Goal: Task Accomplishment & Management: Complete application form

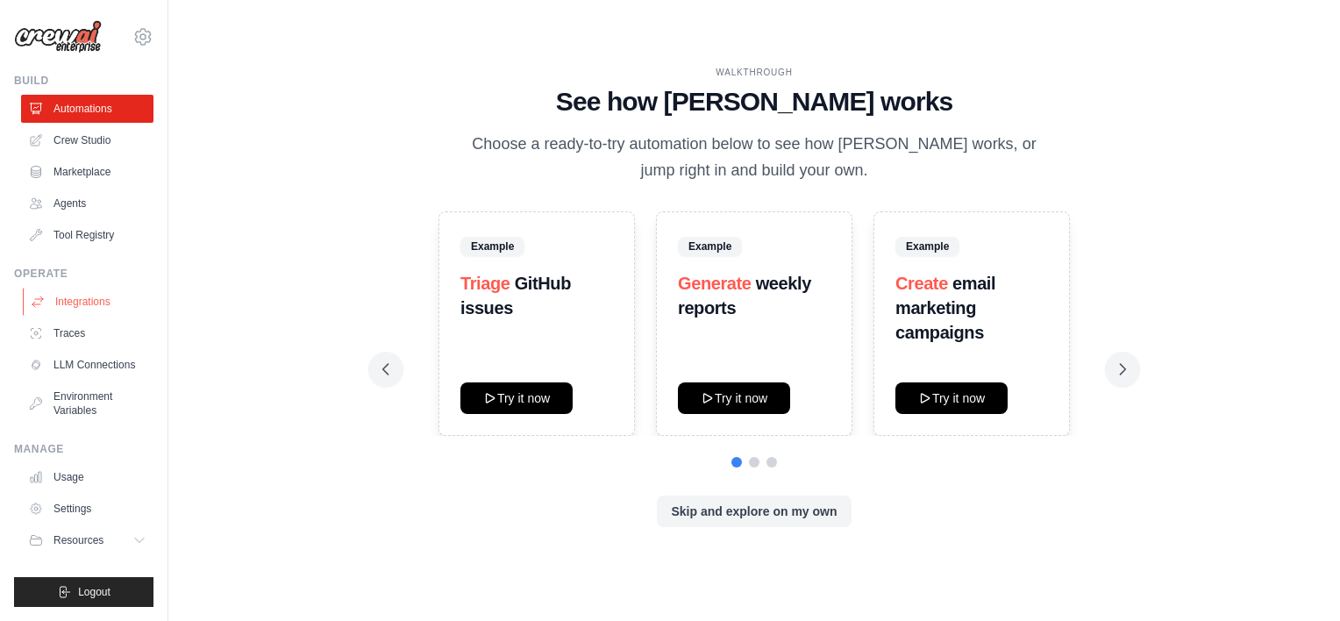
click at [107, 296] on link "Integrations" at bounding box center [89, 302] width 132 height 28
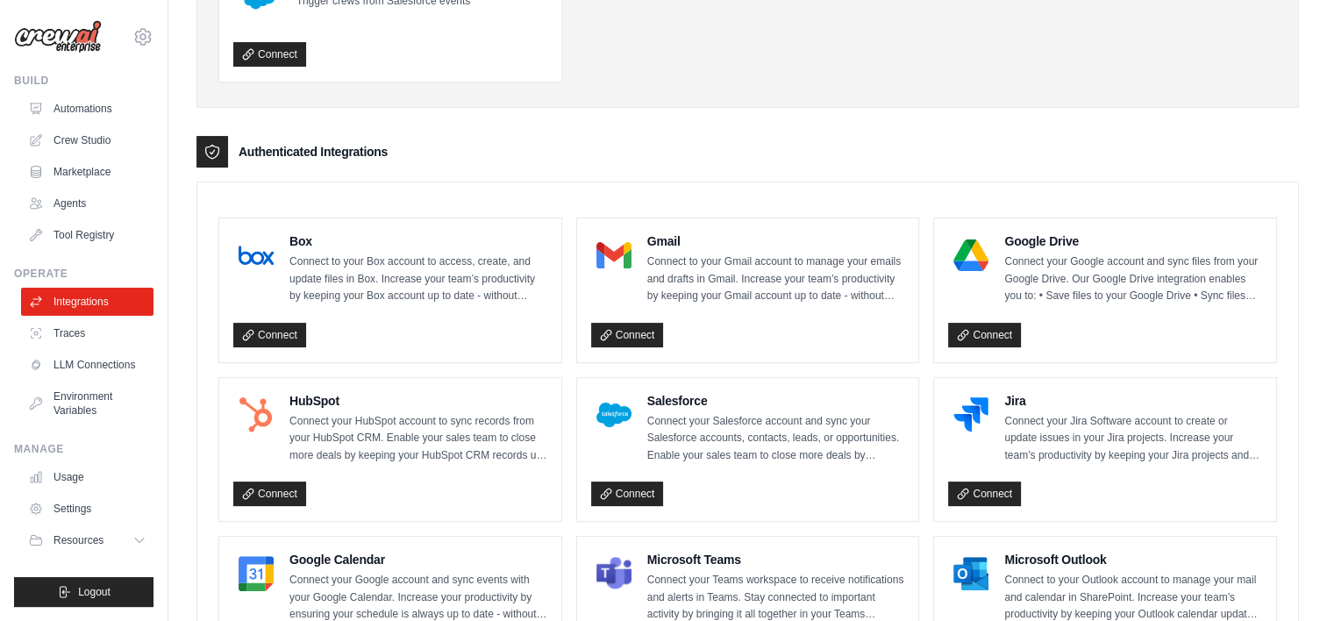
scroll to position [318, 0]
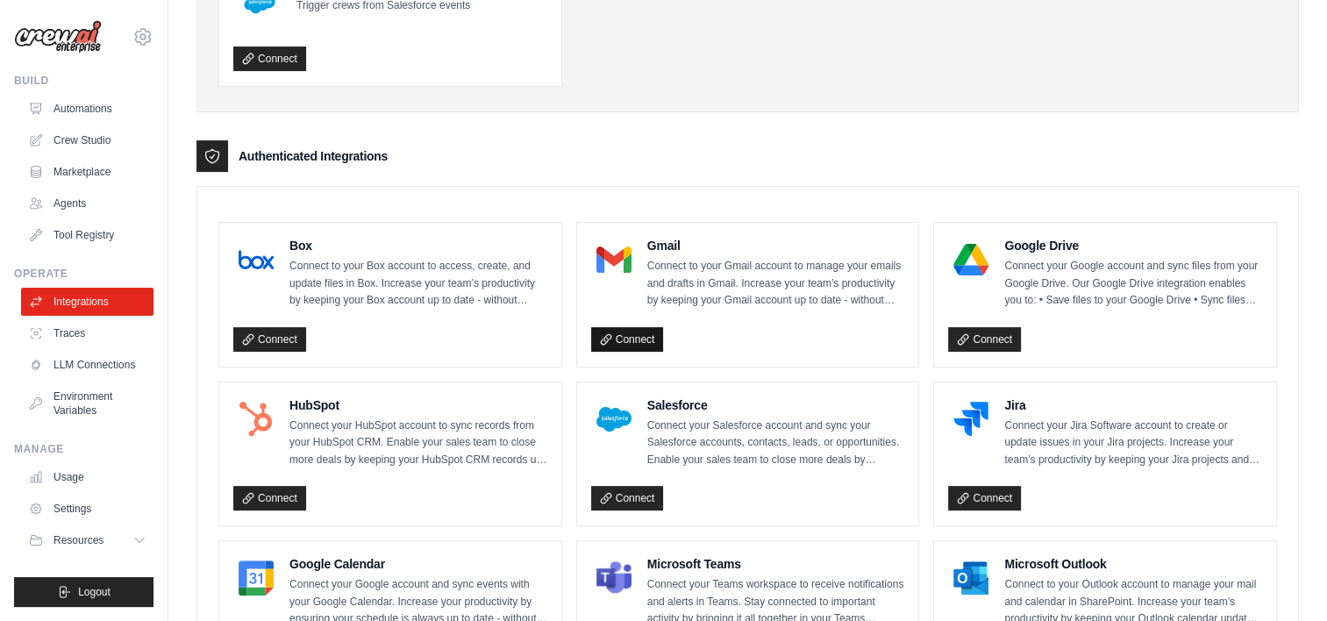
click at [630, 340] on link "Connect" at bounding box center [627, 339] width 73 height 25
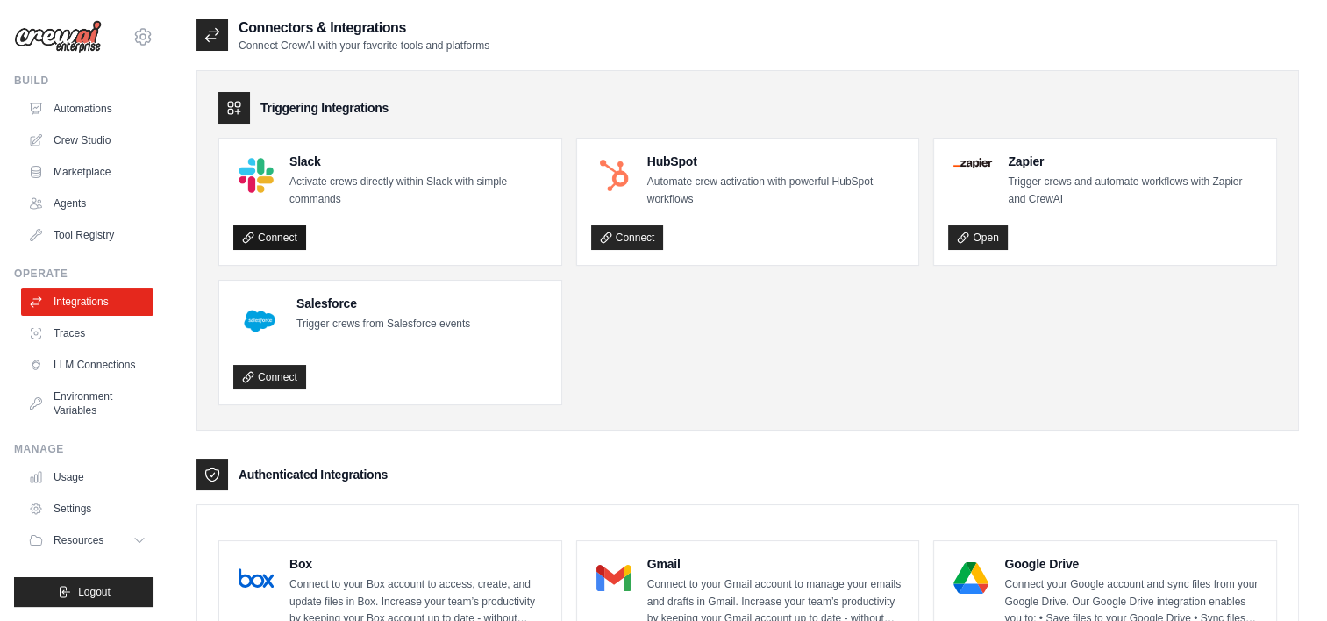
click at [295, 238] on link "Connect" at bounding box center [269, 237] width 73 height 25
click at [86, 109] on link "Automations" at bounding box center [89, 109] width 132 height 28
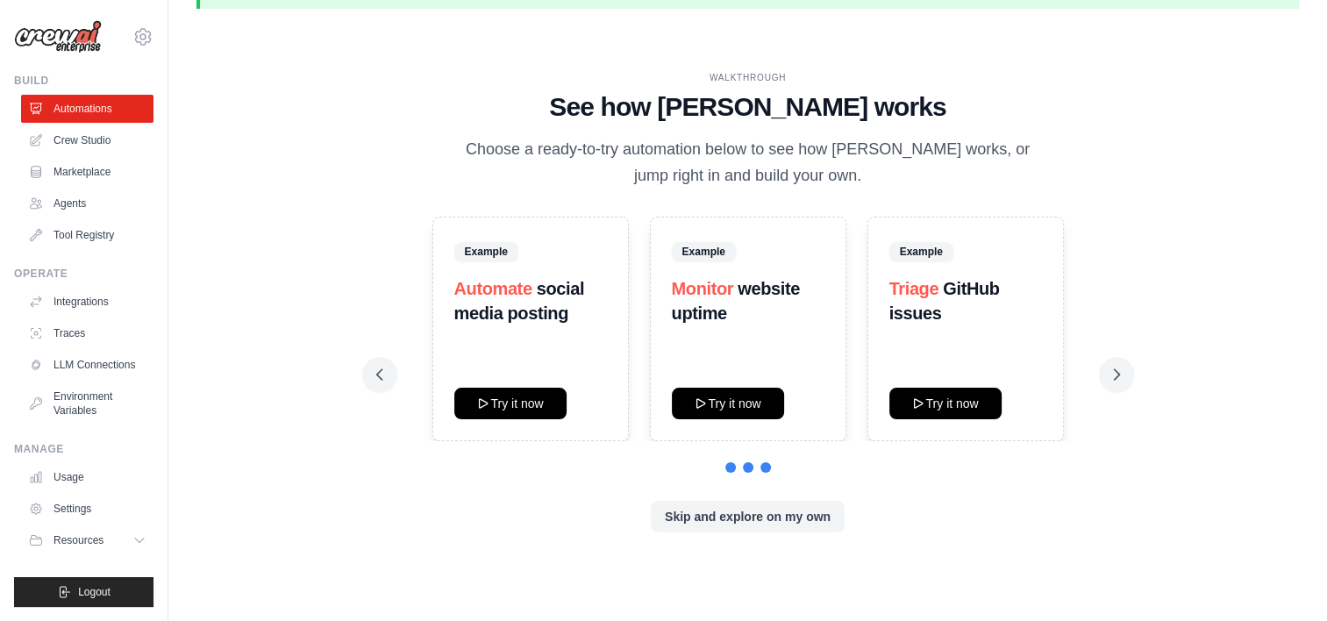
scroll to position [55, 0]
click at [517, 400] on button "Try it now" at bounding box center [510, 402] width 112 height 32
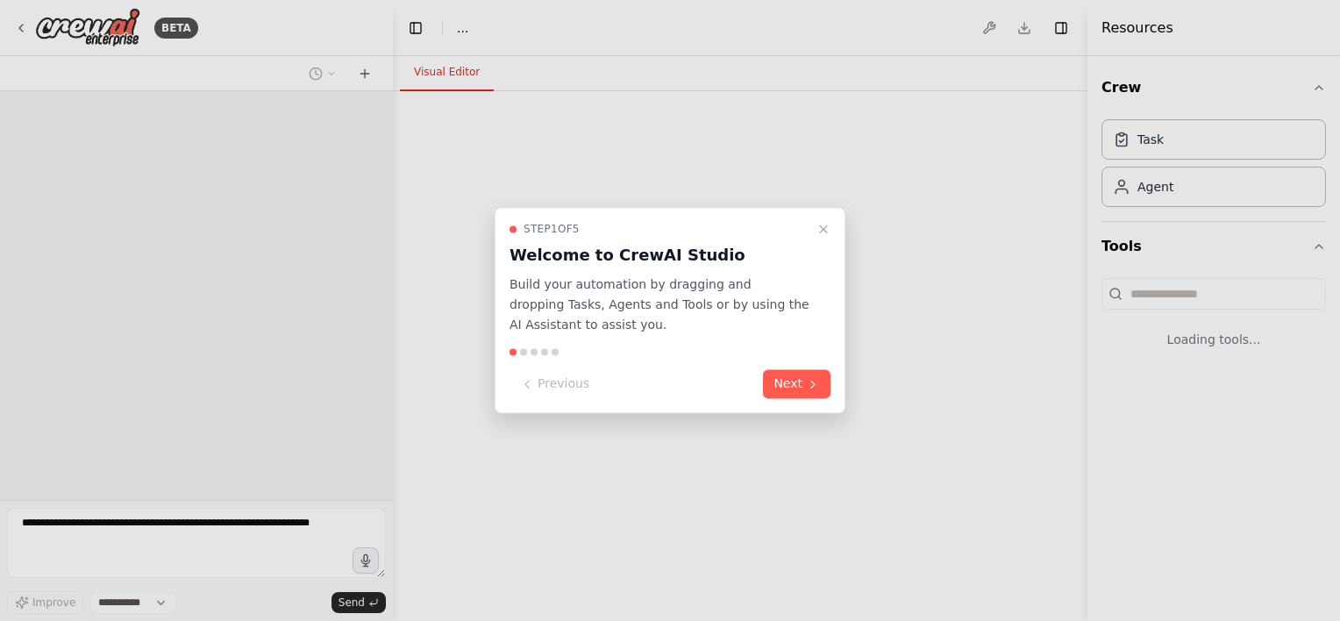
select select "****"
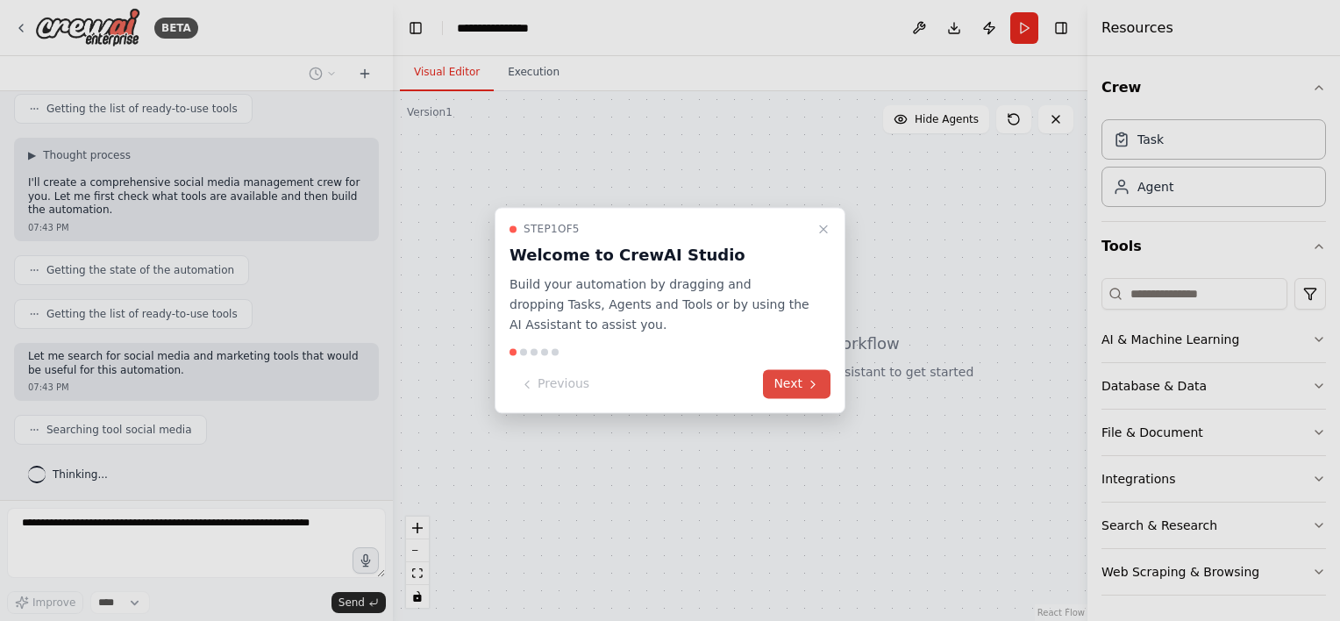
scroll to position [316, 0]
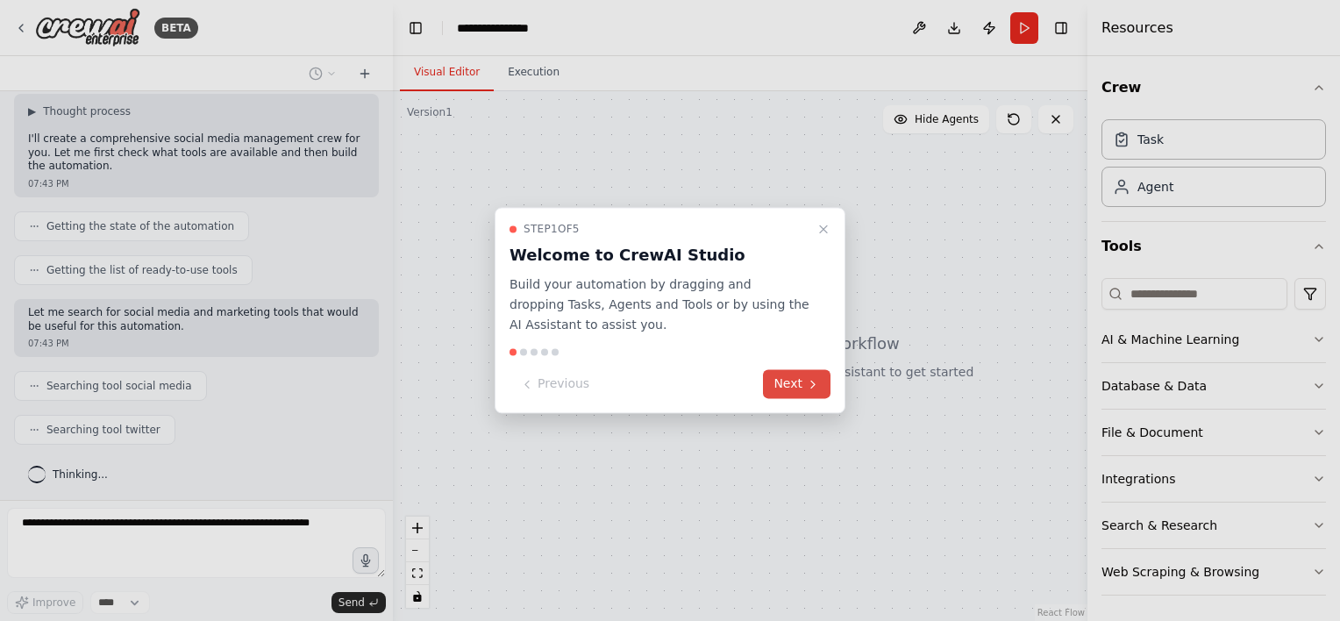
click at [785, 382] on button "Next" at bounding box center [797, 384] width 68 height 29
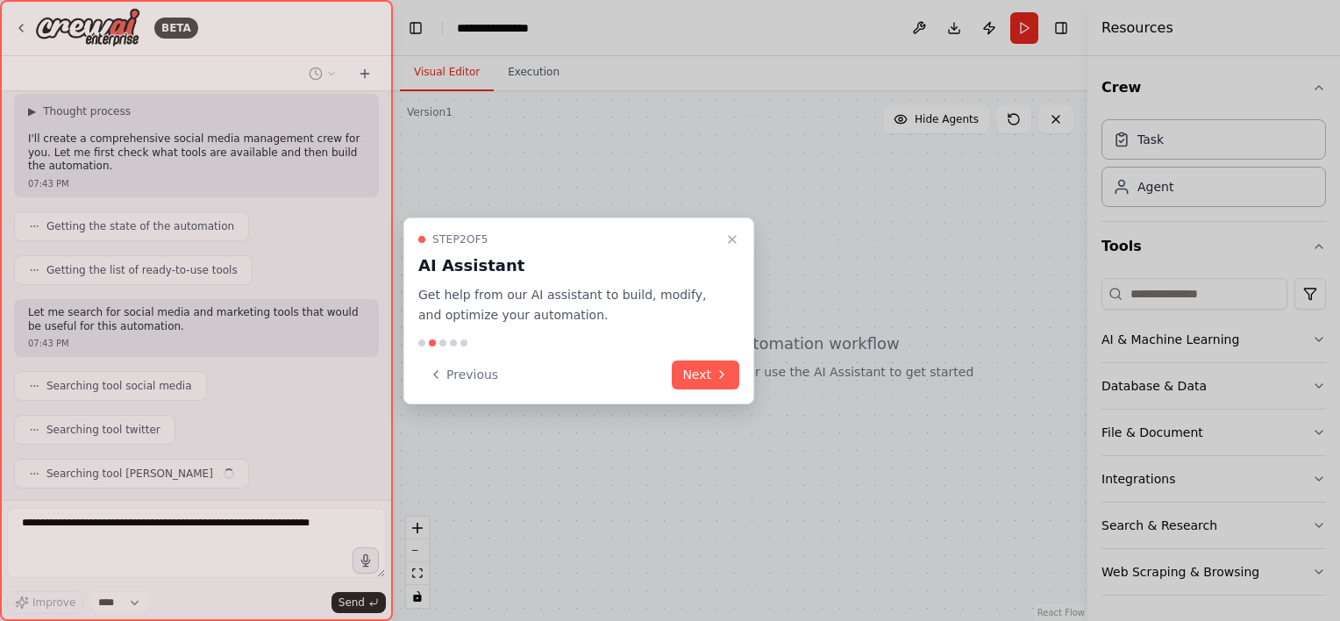
scroll to position [359, 0]
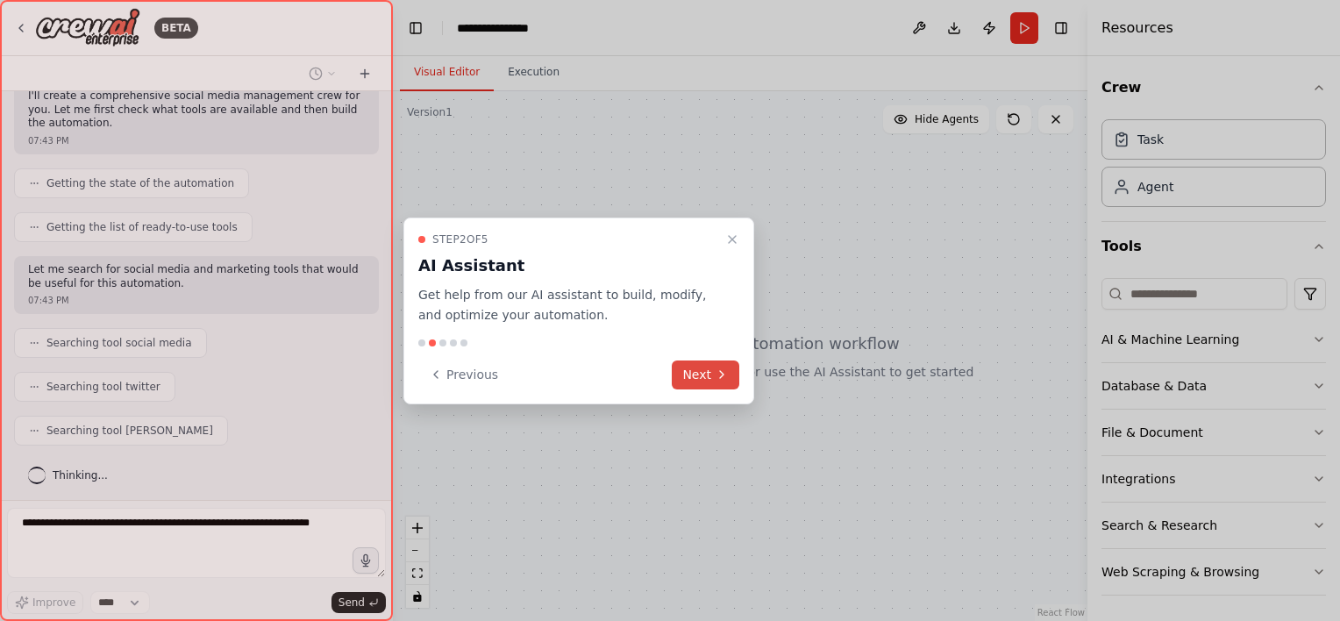
click at [690, 372] on button "Next" at bounding box center [706, 374] width 68 height 29
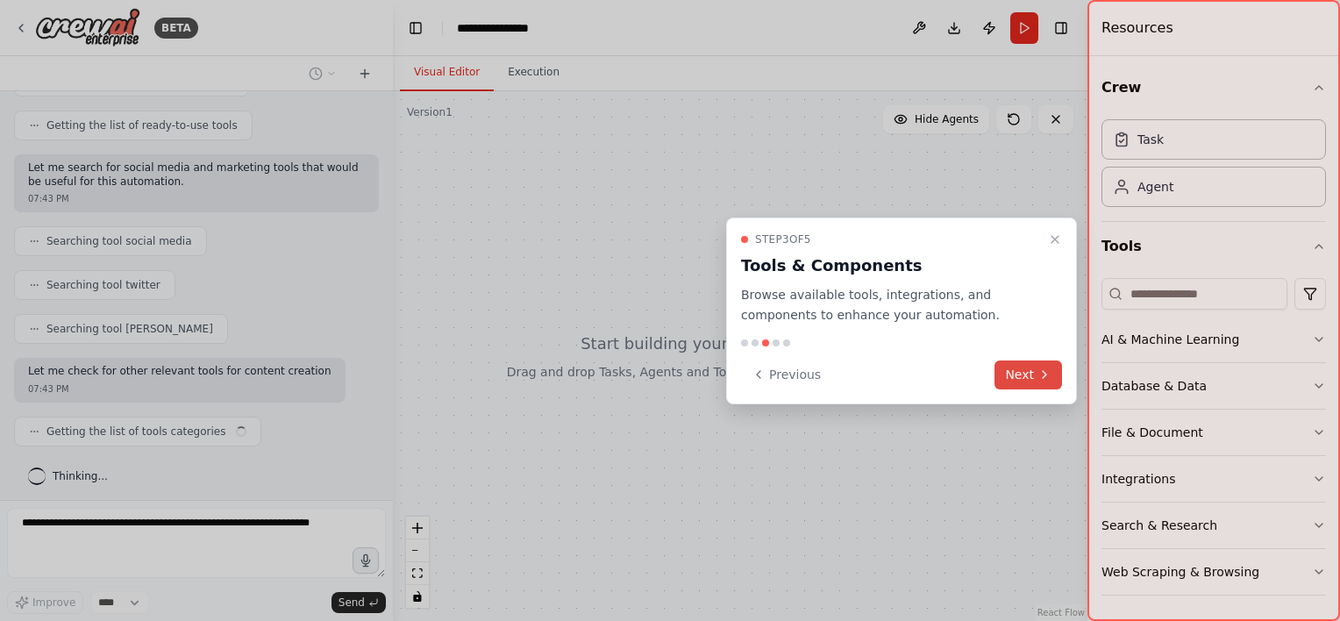
click at [1029, 372] on button "Next" at bounding box center [1028, 374] width 68 height 29
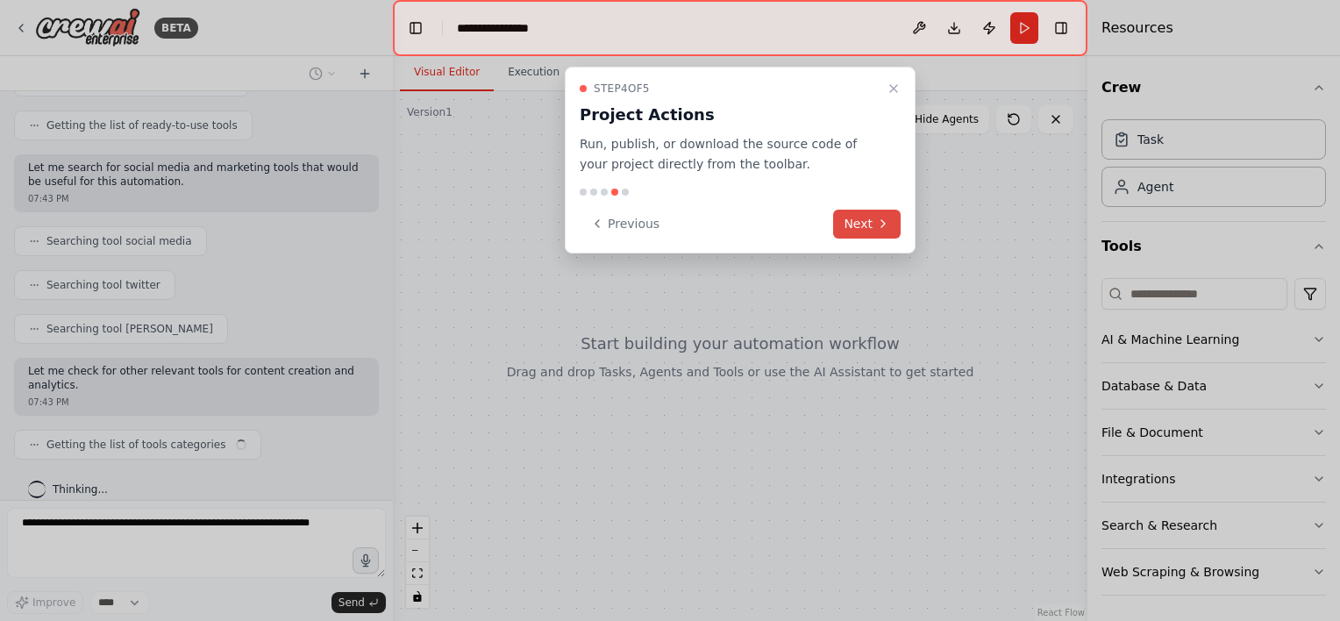
scroll to position [474, 0]
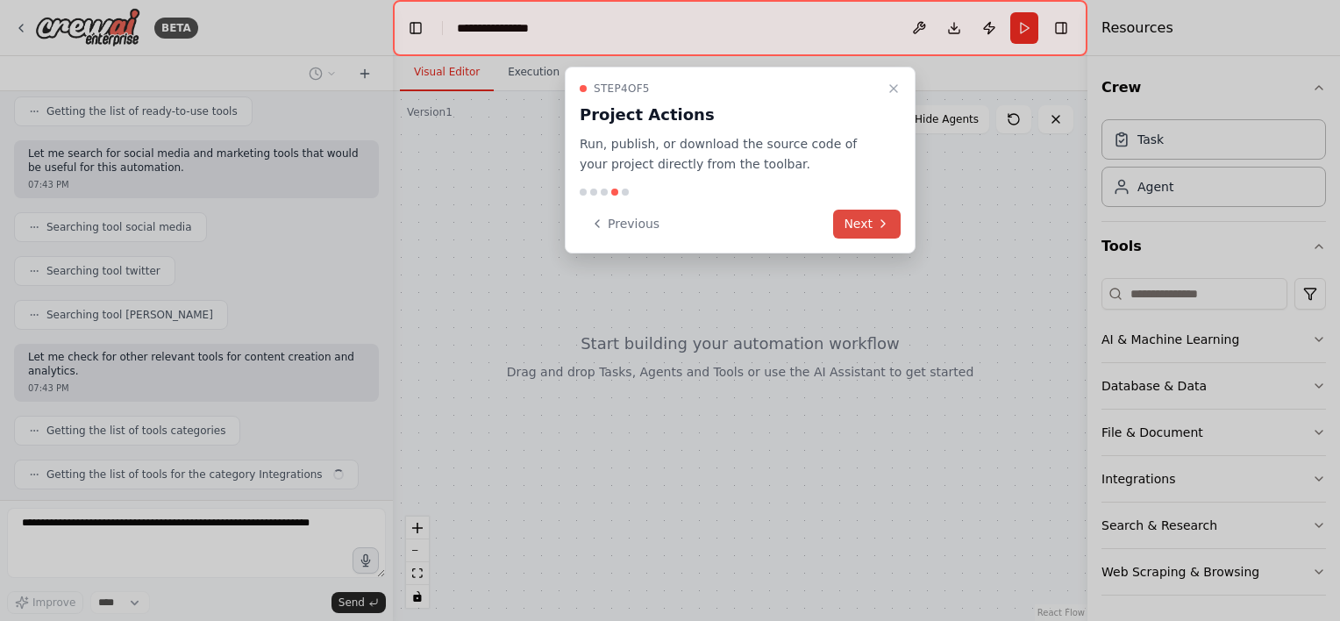
click at [882, 215] on button "Next" at bounding box center [867, 224] width 68 height 29
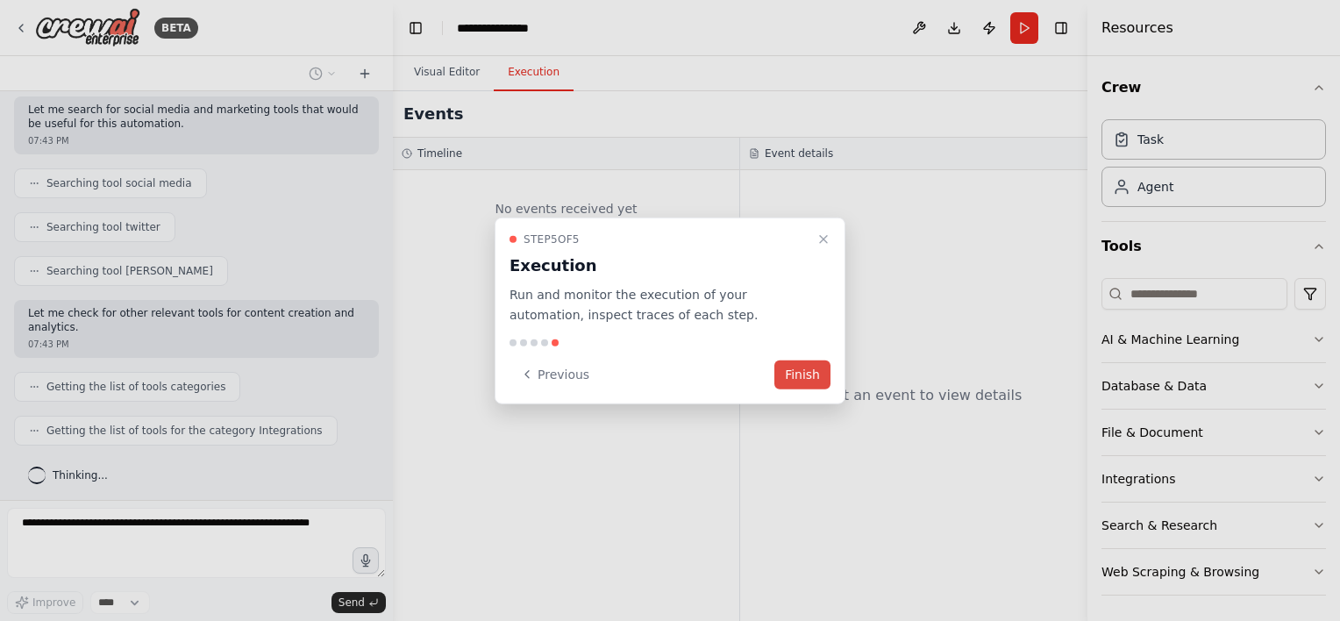
click at [813, 375] on button "Finish" at bounding box center [802, 374] width 56 height 29
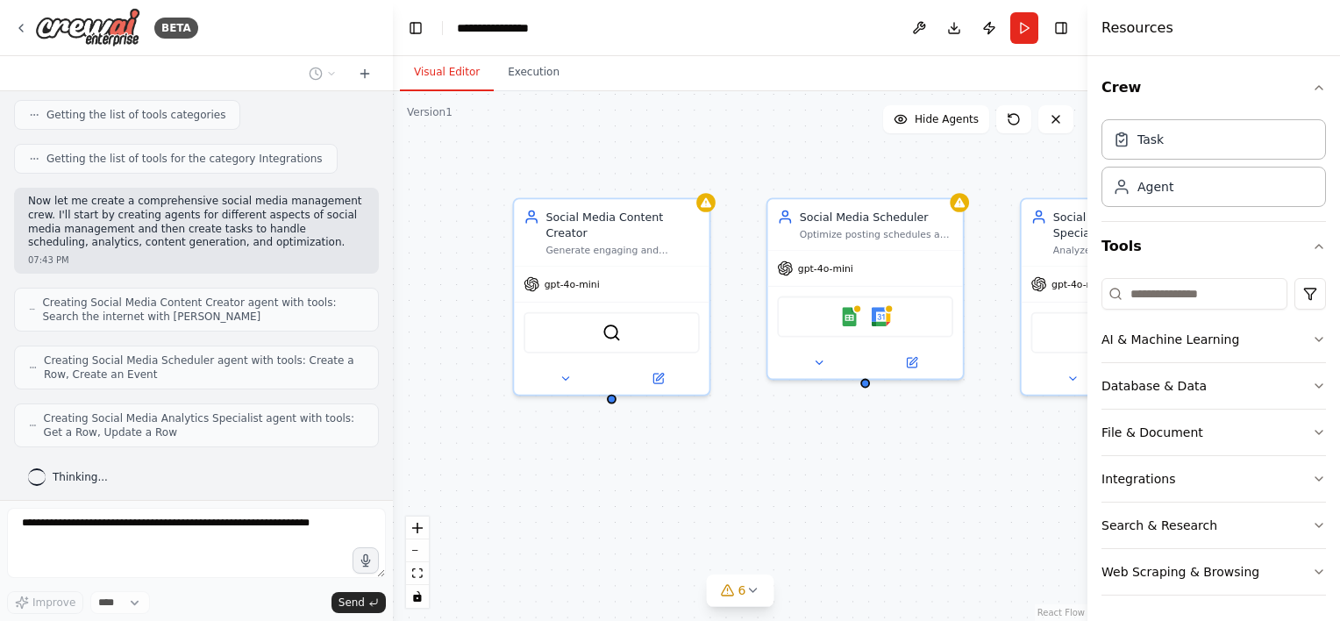
scroll to position [848, 0]
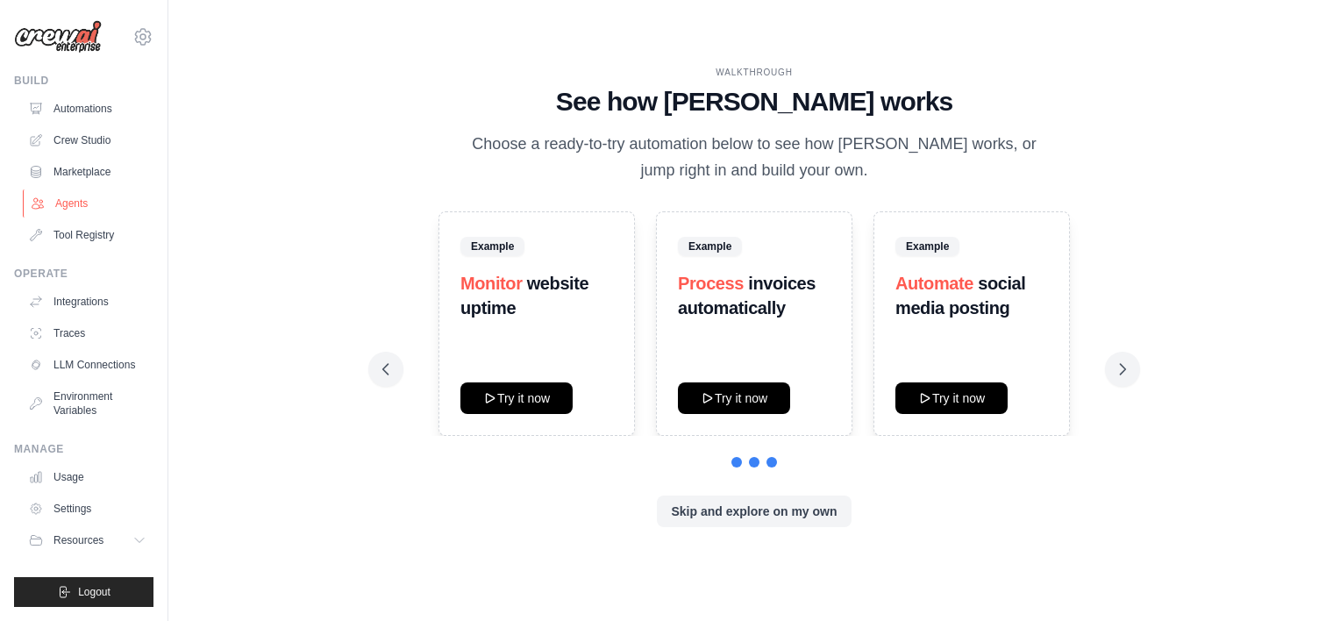
click at [60, 200] on link "Agents" at bounding box center [89, 203] width 132 height 28
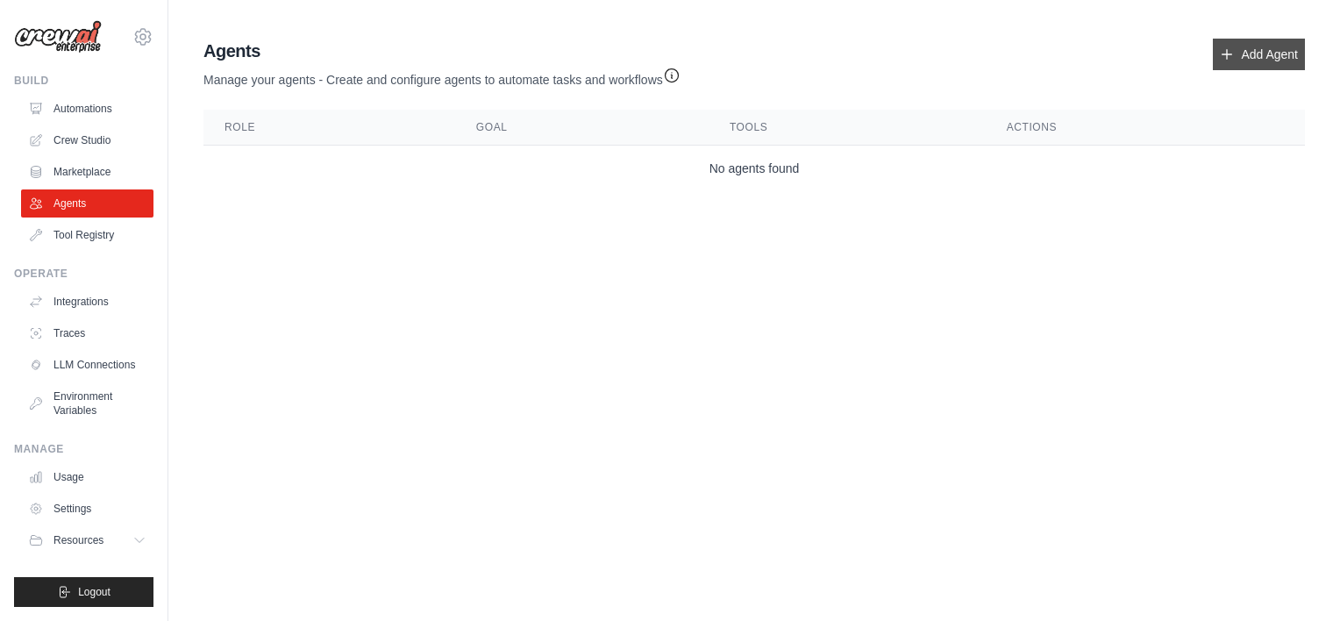
click at [1249, 52] on link "Add Agent" at bounding box center [1259, 55] width 92 height 32
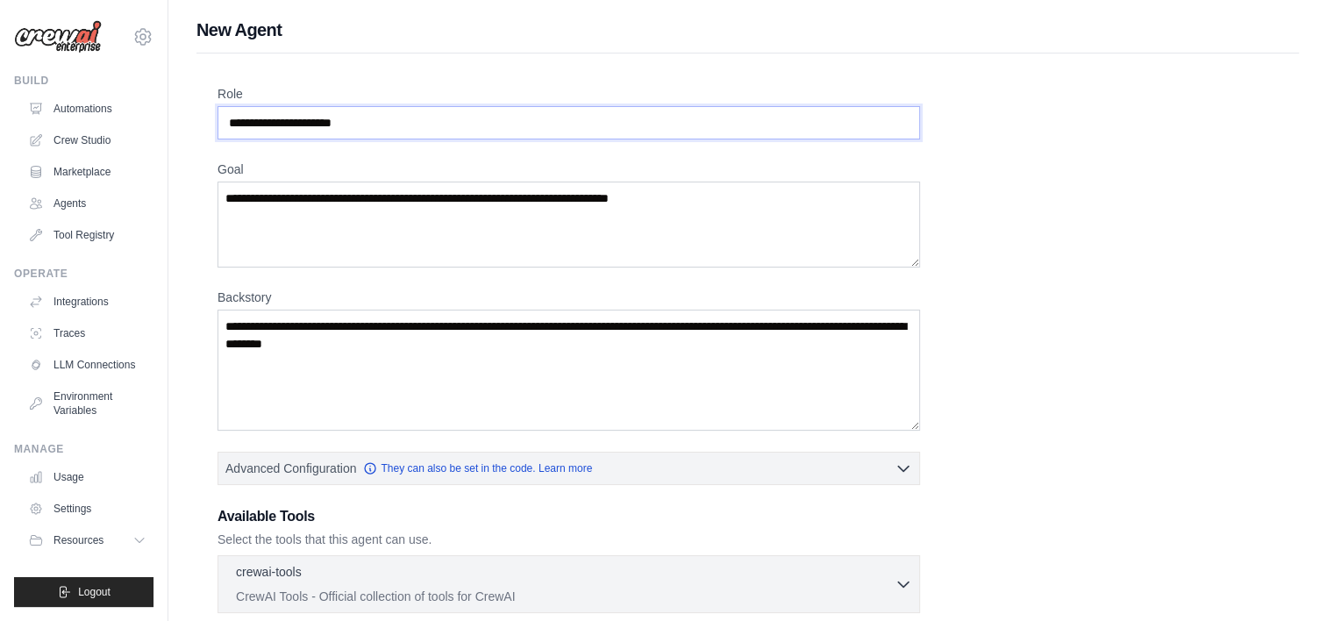
click at [588, 131] on input "Role" at bounding box center [568, 122] width 702 height 33
click at [568, 374] on textarea "Backstory" at bounding box center [568, 370] width 702 height 121
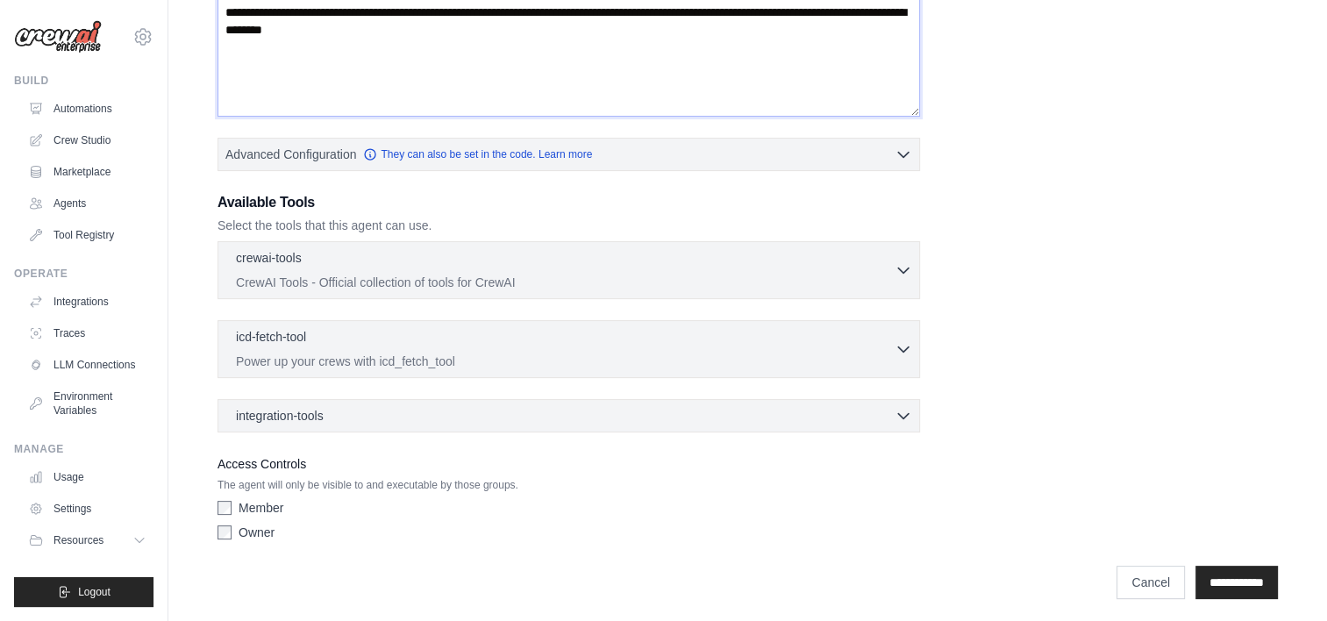
scroll to position [317, 0]
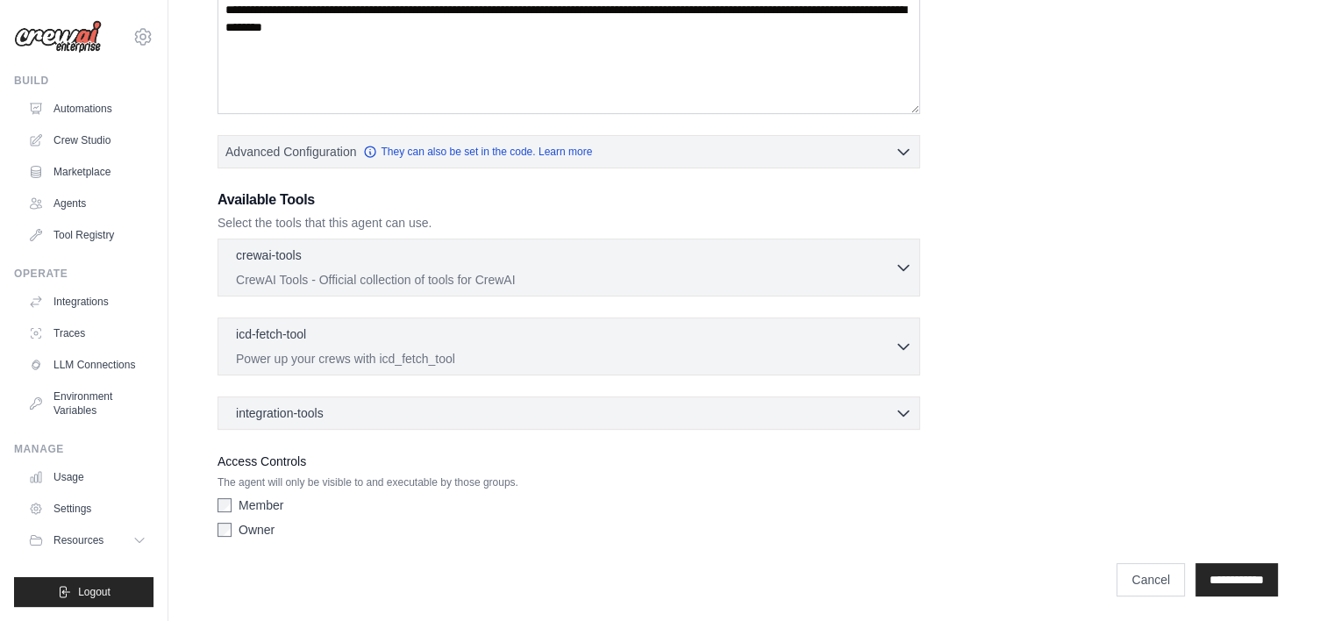
click at [1265, 526] on div "Role Goal Backstory Advanced Configuration They can also be set in the code. Le…" at bounding box center [747, 157] width 1060 height 777
click at [900, 261] on icon "button" at bounding box center [903, 267] width 18 height 18
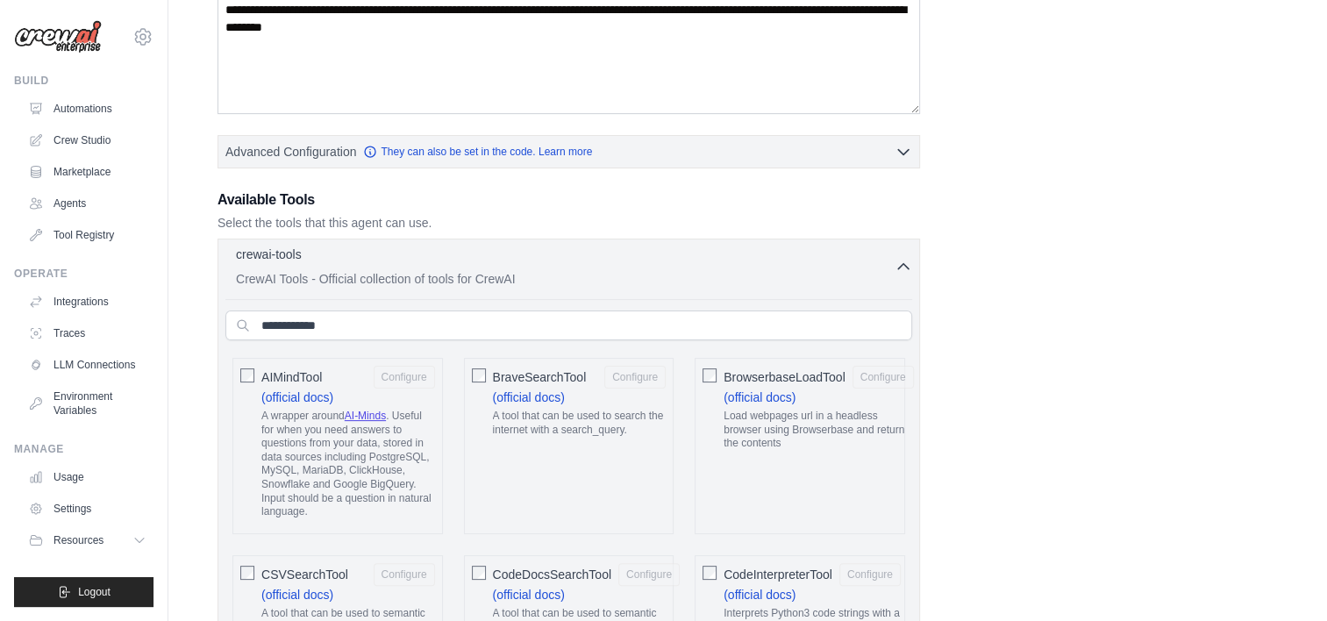
click at [900, 261] on icon "button" at bounding box center [903, 267] width 18 height 18
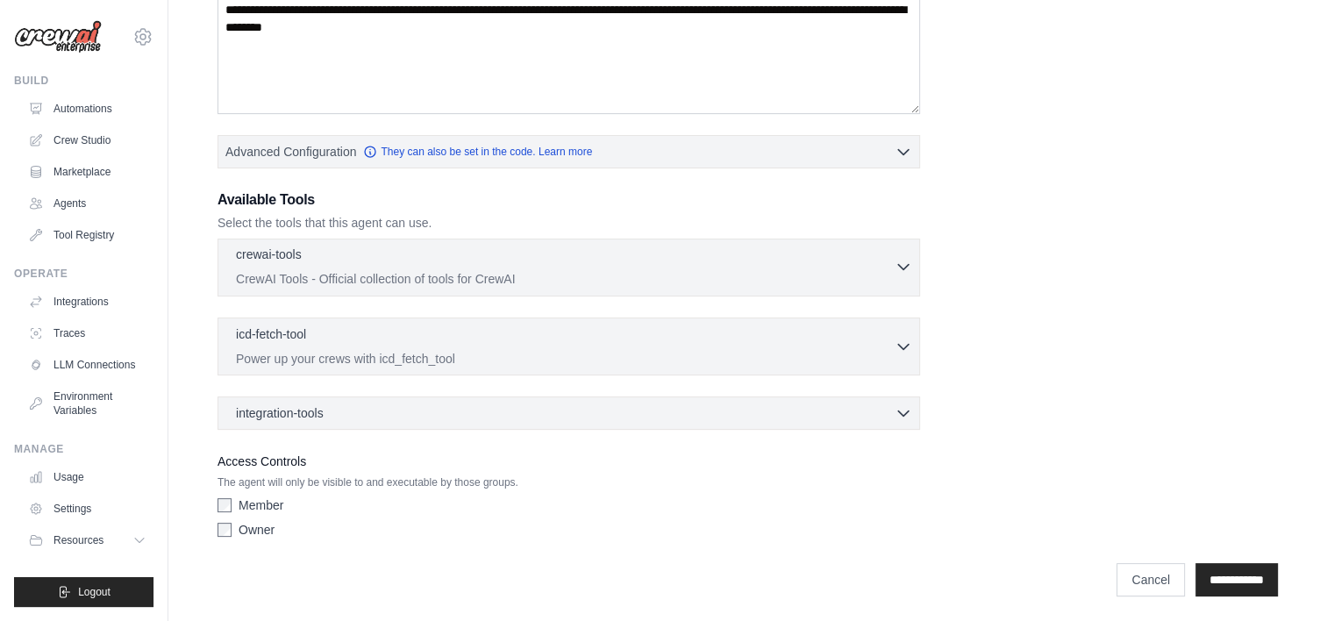
click at [900, 261] on icon "button" at bounding box center [903, 267] width 18 height 18
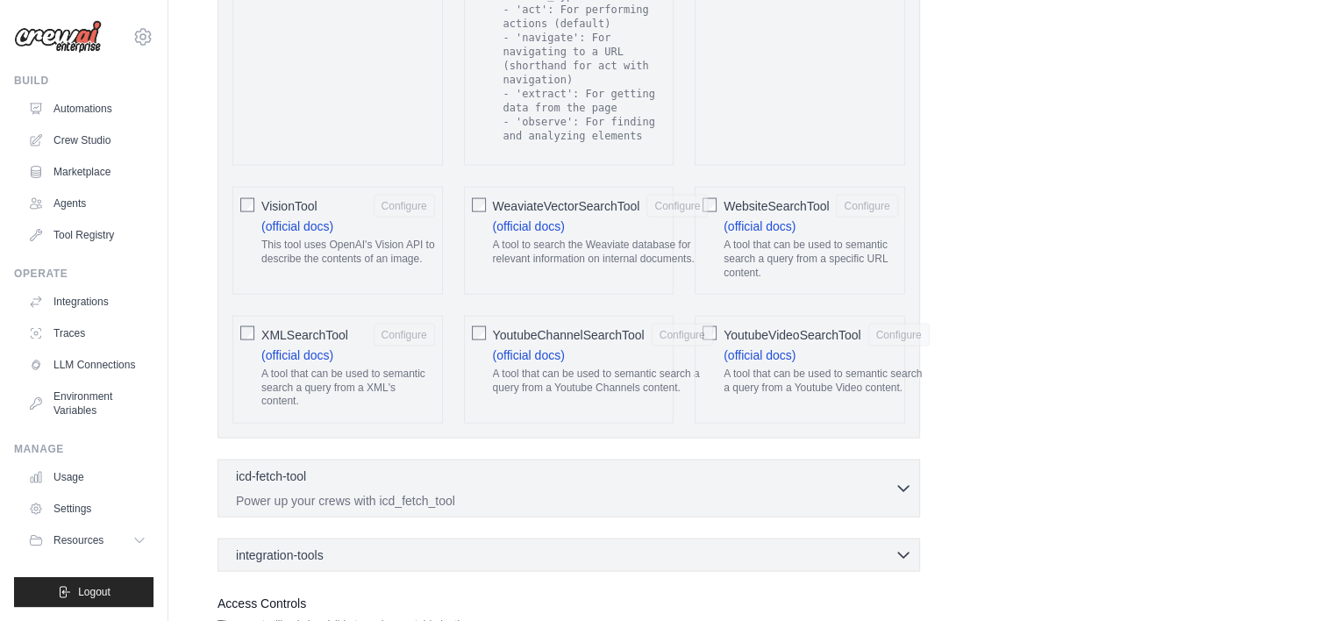
scroll to position [3557, 0]
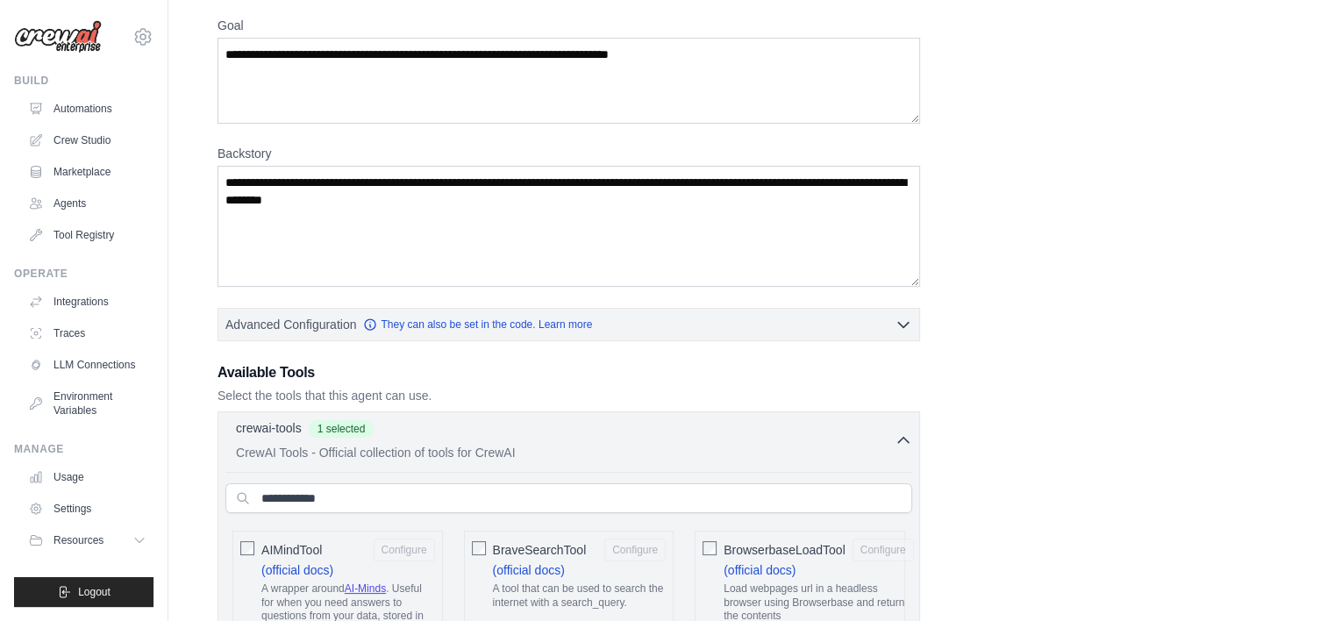
scroll to position [279, 0]
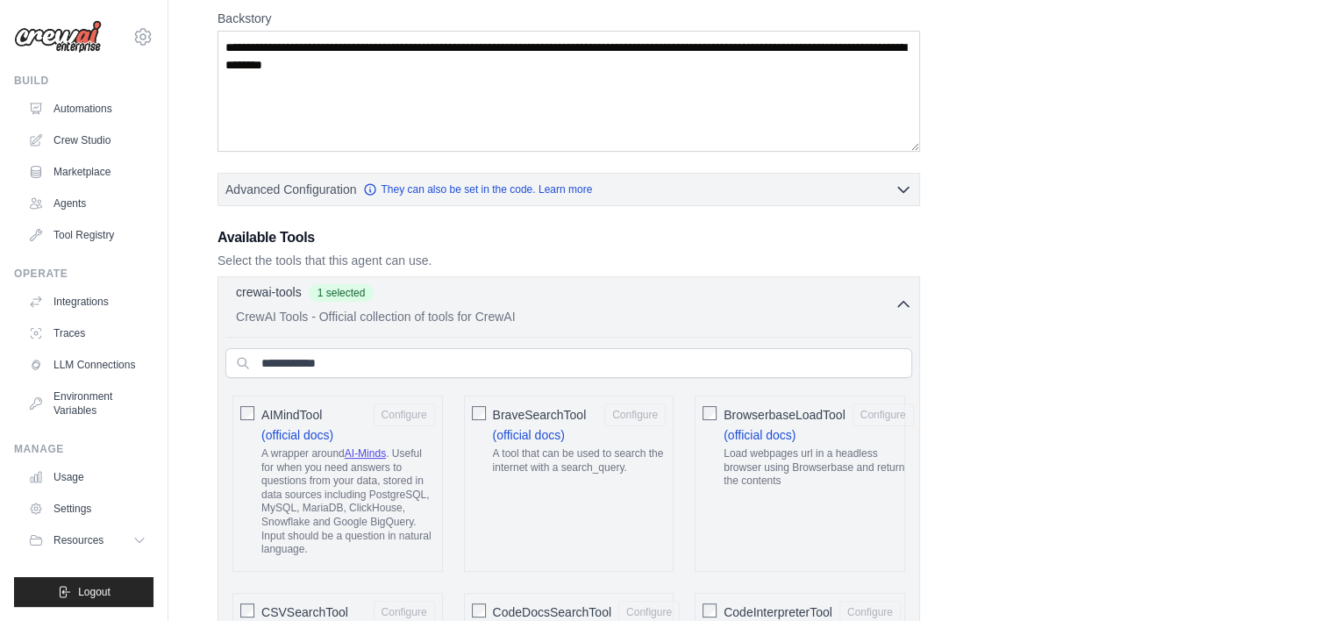
click at [901, 306] on icon "button" at bounding box center [903, 304] width 18 height 18
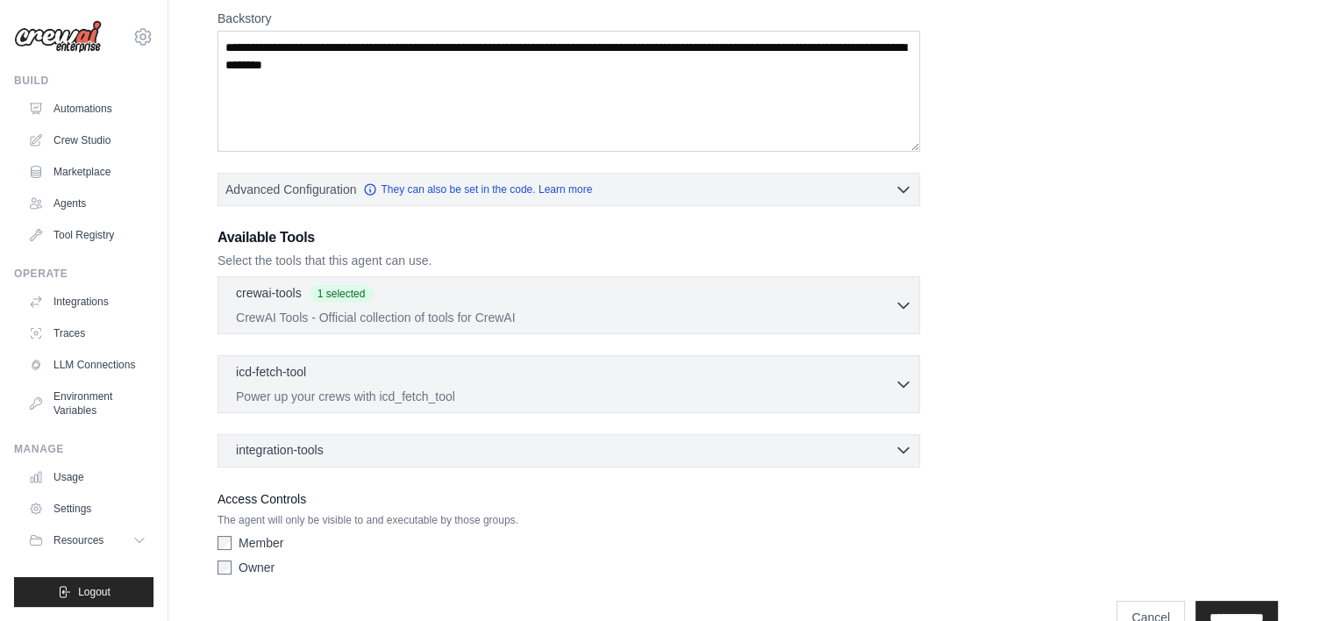
click at [896, 450] on icon "button" at bounding box center [903, 450] width 18 height 18
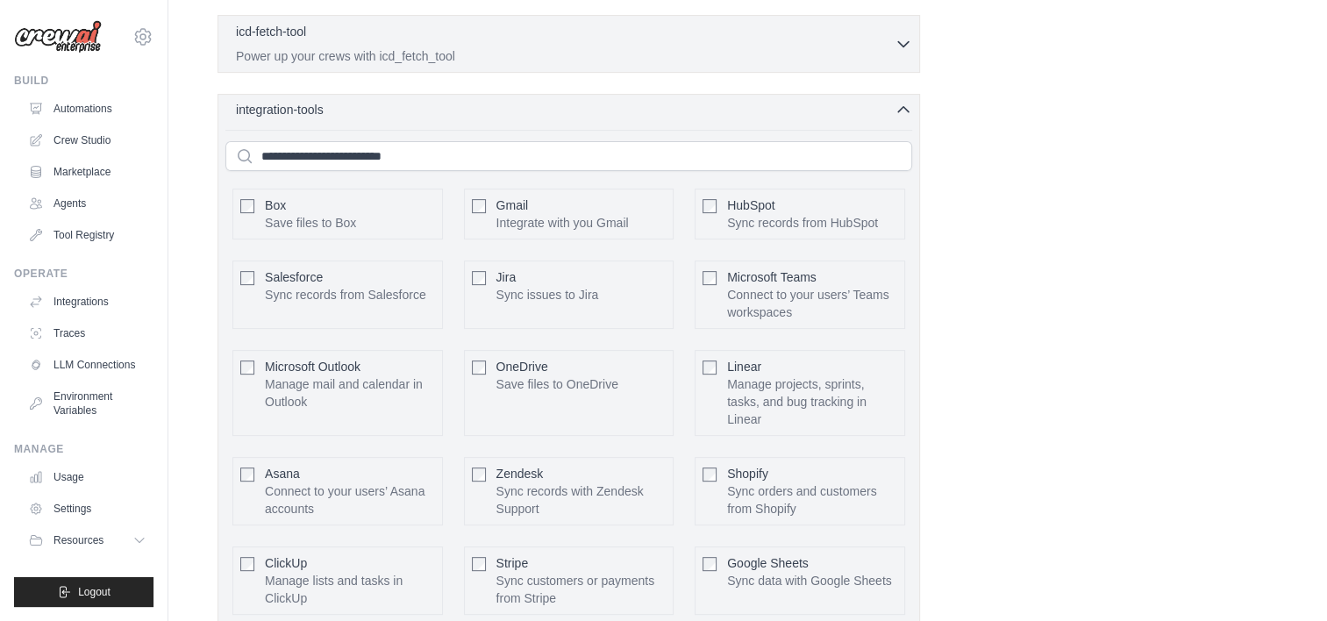
scroll to position [0, 0]
